Goal: Task Accomplishment & Management: Complete application form

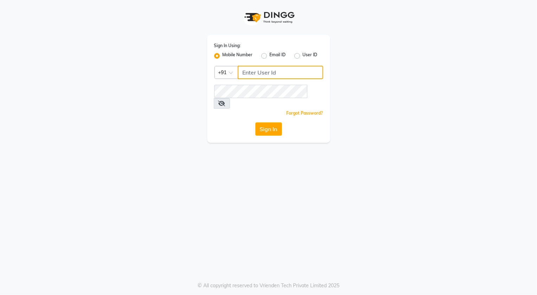
click at [275, 71] on input "Username" at bounding box center [281, 72] width 86 height 13
type input "8448946500"
click at [269, 122] on button "Sign In" at bounding box center [269, 128] width 27 height 13
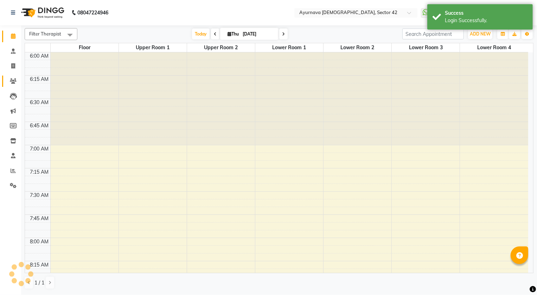
click at [17, 77] on span at bounding box center [13, 81] width 12 height 8
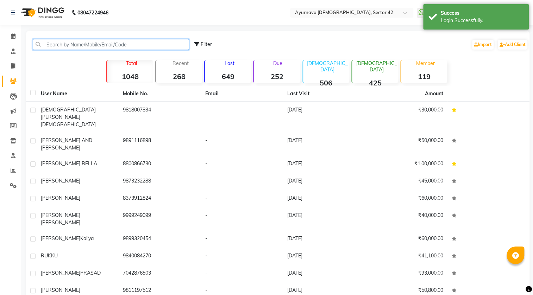
click at [91, 43] on input "text" at bounding box center [111, 44] width 156 height 11
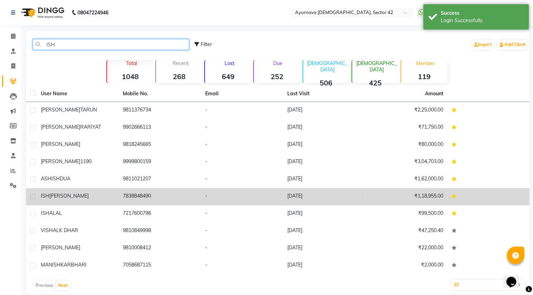
type input "ISH"
click at [74, 194] on span "[PERSON_NAME]" at bounding box center [68, 196] width 39 height 6
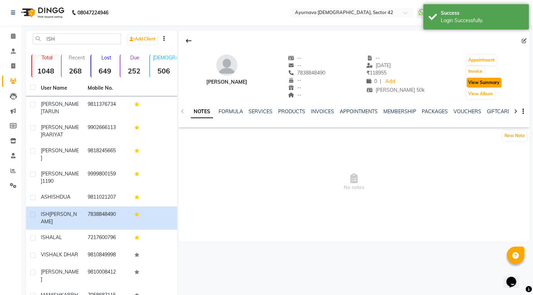
click at [496, 81] on button "View Summary" at bounding box center [483, 83] width 35 height 10
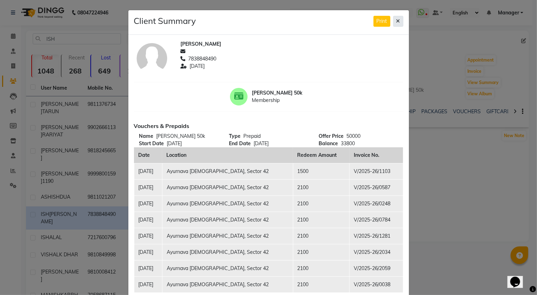
click at [394, 25] on button at bounding box center [398, 21] width 10 height 11
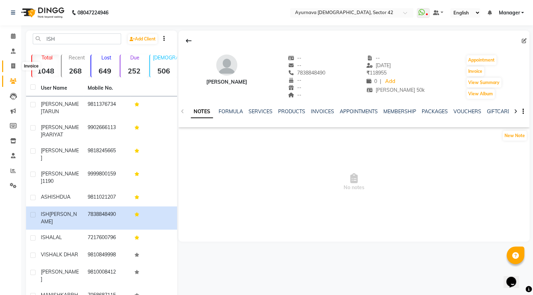
click at [17, 66] on span at bounding box center [13, 66] width 12 height 8
select select "5575"
select select "service"
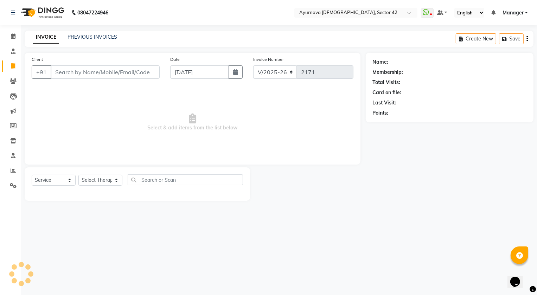
click at [70, 69] on input "Client" at bounding box center [105, 71] width 109 height 13
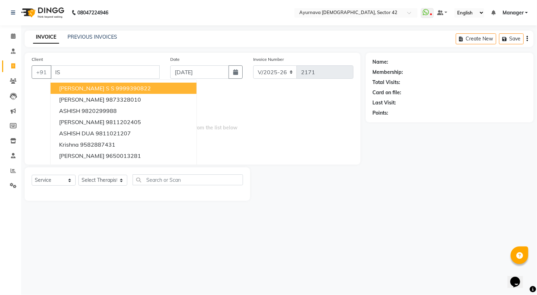
type input "I"
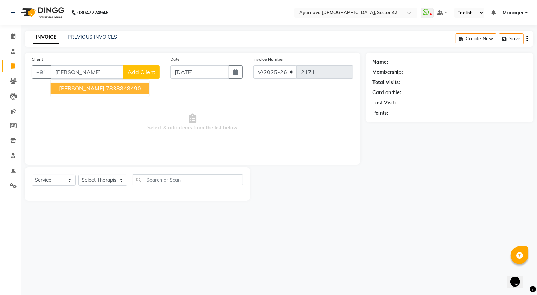
click at [111, 83] on button "[PERSON_NAME] 7838848490" at bounding box center [100, 88] width 99 height 11
type input "7838848490"
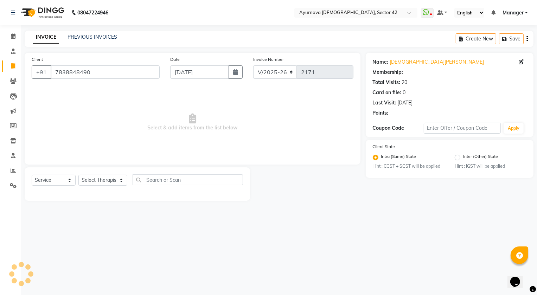
select select "1: Object"
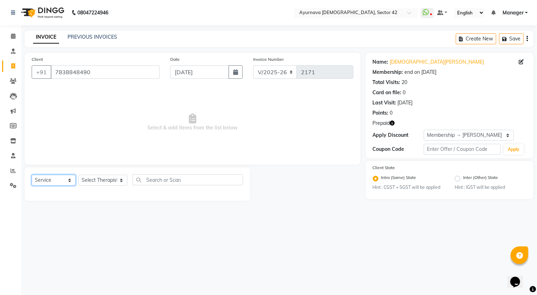
click at [61, 183] on select "Select Service Product Membership Package Voucher Prepaid Gift Card" at bounding box center [54, 180] width 44 height 11
select select "select"
click at [32, 175] on select "Select Service Product Membership Package Voucher Prepaid Gift Card" at bounding box center [54, 180] width 44 height 11
drag, startPoint x: 82, startPoint y: 186, endPoint x: 88, endPoint y: 176, distance: 11.7
click at [82, 185] on select "Select Therapist [PERSON_NAME] [PERSON_NAME] [PERSON_NAME] [PERSON_NAME] [PERSO…" at bounding box center [102, 180] width 49 height 11
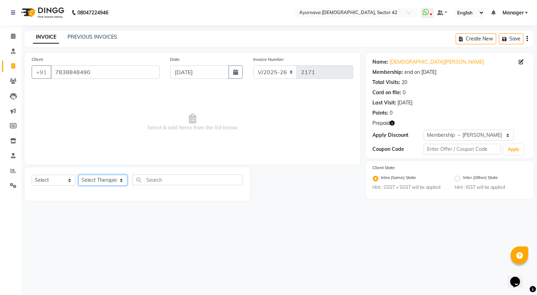
select select "38434"
click at [78, 175] on select "Select Therapist [PERSON_NAME] [PERSON_NAME] [PERSON_NAME] [PERSON_NAME] [PERSO…" at bounding box center [102, 180] width 49 height 11
click at [147, 182] on input "text" at bounding box center [188, 180] width 111 height 11
type input "[PERSON_NAME]"
click at [68, 181] on select "Select Service Product Membership Package Voucher Prepaid Gift Card" at bounding box center [54, 180] width 44 height 11
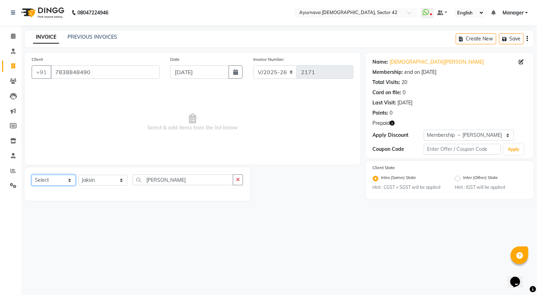
select select "service"
click at [32, 175] on select "Select Service Product Membership Package Voucher Prepaid Gift Card" at bounding box center [54, 180] width 44 height 11
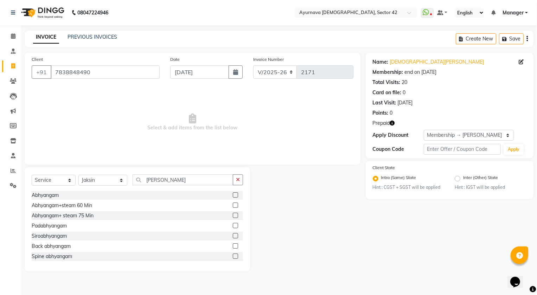
click at [233, 215] on label at bounding box center [235, 215] width 5 height 5
click at [233, 215] on input "checkbox" at bounding box center [235, 216] width 5 height 5
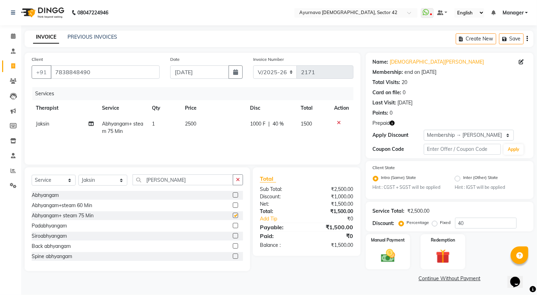
checkbox input "false"
click at [170, 181] on input "[PERSON_NAME]" at bounding box center [183, 180] width 101 height 11
type input "A"
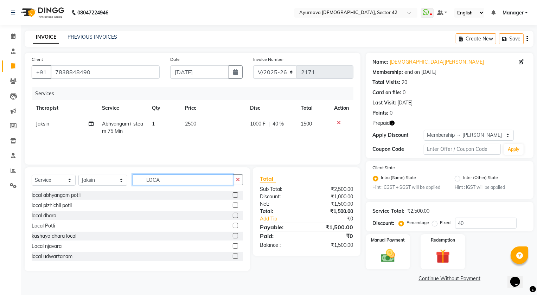
type input "LOCA"
click at [233, 224] on label at bounding box center [235, 225] width 5 height 5
click at [233, 224] on input "checkbox" at bounding box center [235, 226] width 5 height 5
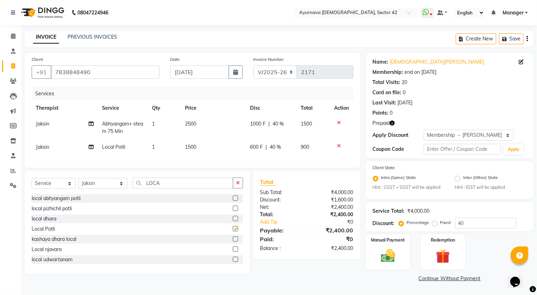
checkbox input "false"
click at [442, 254] on img at bounding box center [443, 257] width 24 height 18
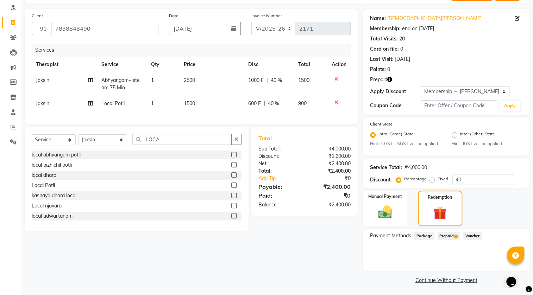
scroll to position [45, 0]
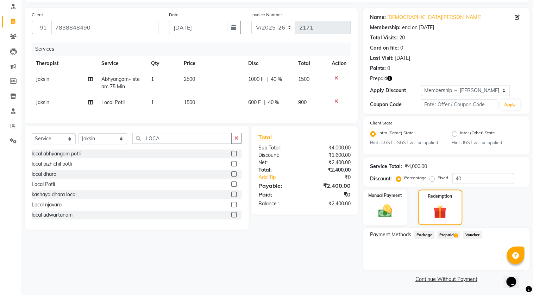
click at [447, 239] on div "Prepaid 1" at bounding box center [447, 236] width 26 height 10
click at [450, 234] on span "Prepaid 1" at bounding box center [448, 235] width 23 height 8
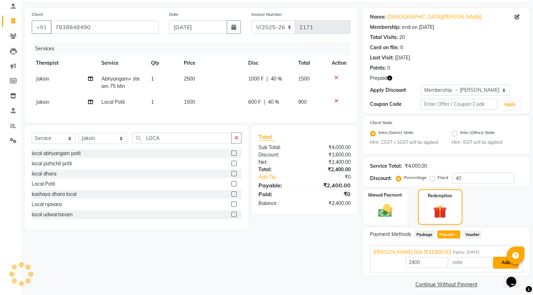
click at [501, 261] on button "Add" at bounding box center [506, 263] width 26 height 12
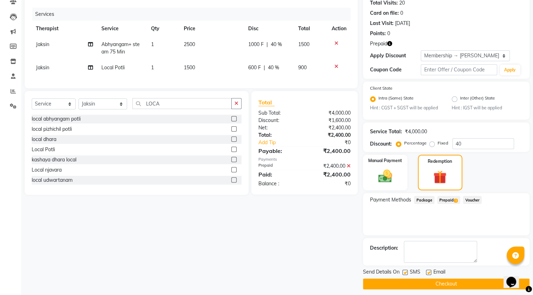
scroll to position [84, 0]
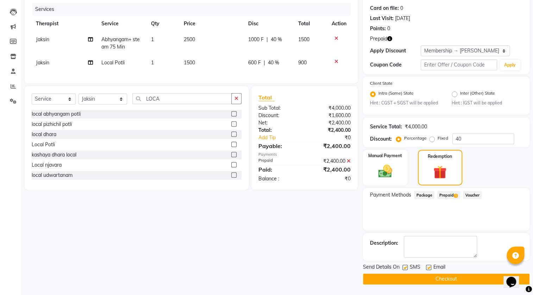
click at [471, 275] on button "Checkout" at bounding box center [446, 279] width 166 height 11
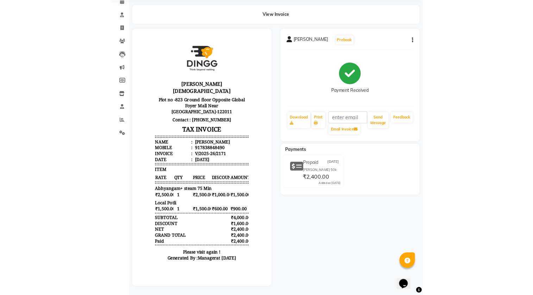
scroll to position [30, 0]
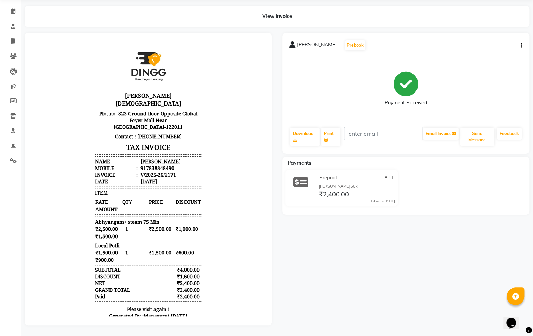
click at [253, 57] on html "[PERSON_NAME][DEMOGRAPHIC_DATA] Plot no -823 Ground floor Opposite Global Foyer…" at bounding box center [148, 184] width 233 height 289
